Goal: Information Seeking & Learning: Learn about a topic

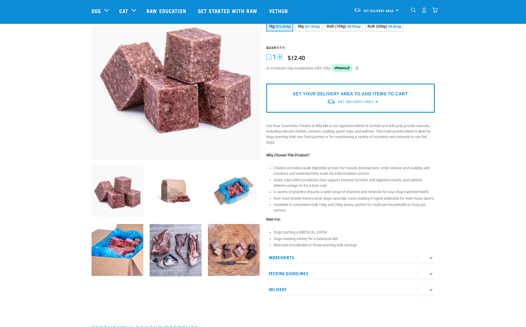
scroll to position [79, 0]
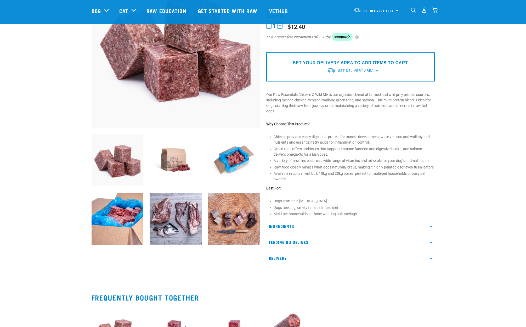
click at [432, 229] on p "Ingredients" at bounding box center [351, 226] width 169 height 12
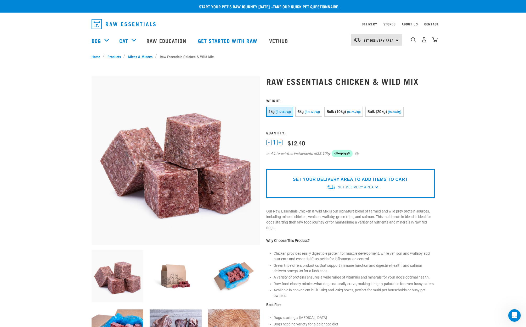
scroll to position [0, 0]
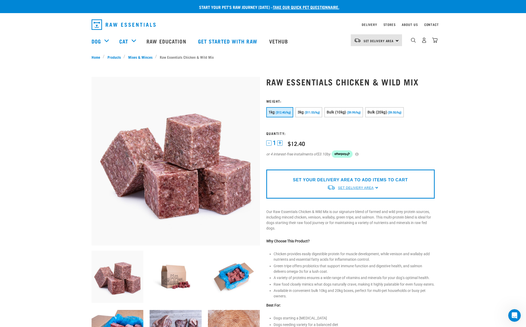
click at [370, 187] on span "Set Delivery Area" at bounding box center [356, 188] width 36 height 4
click at [342, 197] on link "[GEOGRAPHIC_DATA]" at bounding box center [353, 200] width 52 height 9
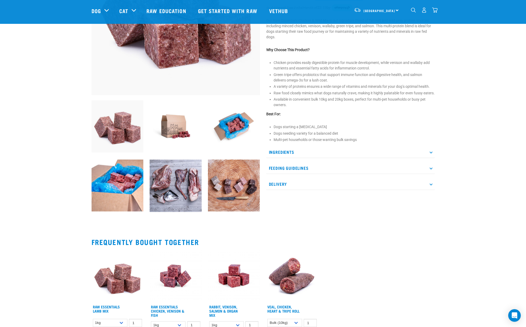
scroll to position [131, 0]
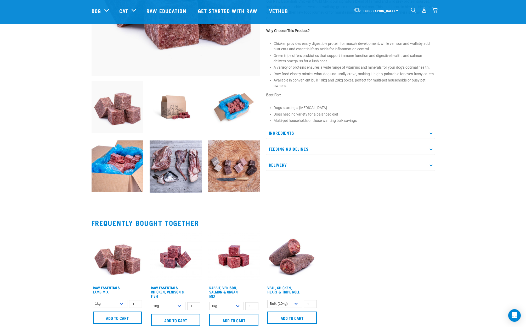
click at [431, 166] on icon at bounding box center [431, 164] width 3 height 3
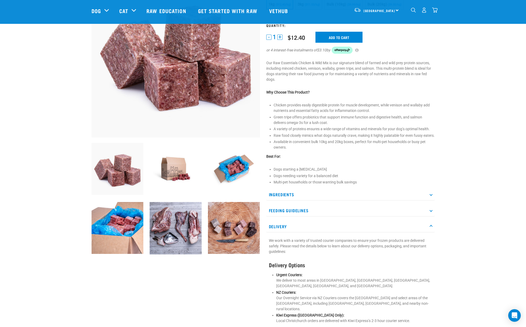
scroll to position [52, 0]
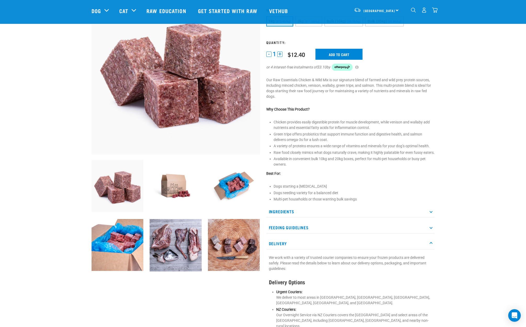
click at [430, 231] on p "Feeding Guidelines" at bounding box center [351, 227] width 169 height 12
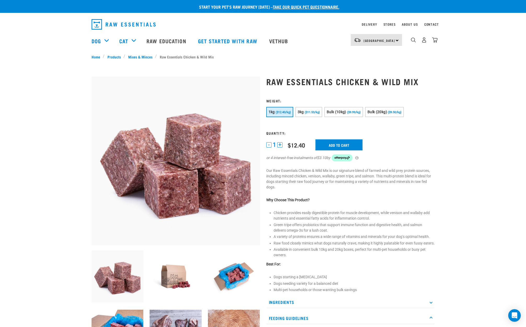
scroll to position [0, 0]
click at [394, 25] on link "Stores" at bounding box center [390, 25] width 12 height 2
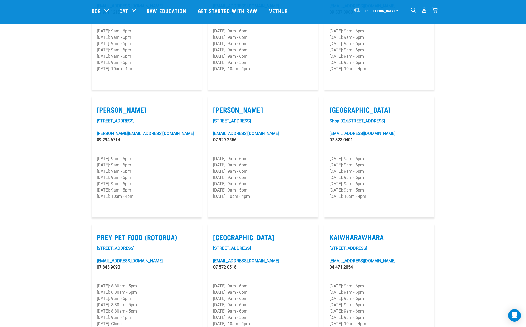
scroll to position [471, 0]
